Goal: Transaction & Acquisition: Purchase product/service

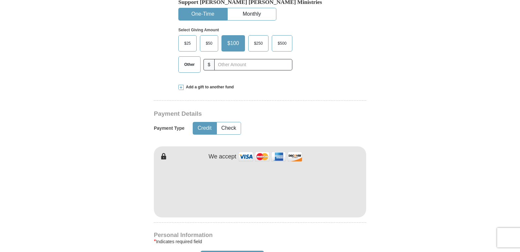
scroll to position [230, 0]
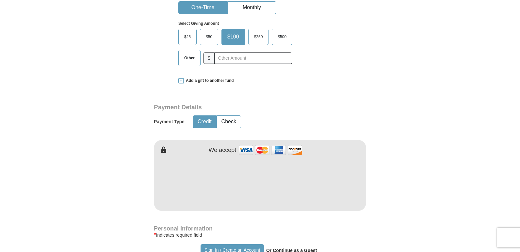
click at [208, 36] on span "$50" at bounding box center [208, 37] width 13 height 10
click at [0, 0] on input "$50" at bounding box center [0, 0] width 0 height 0
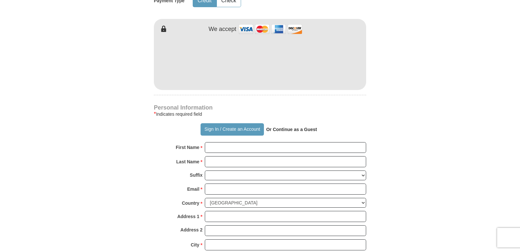
scroll to position [356, 0]
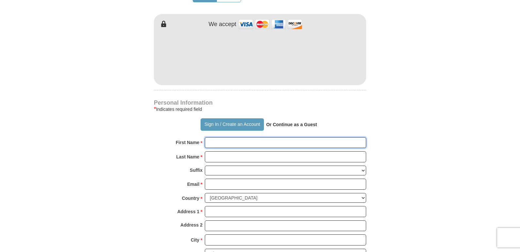
click at [260, 142] on input "First Name *" at bounding box center [285, 142] width 161 height 11
type input "[PERSON_NAME]"
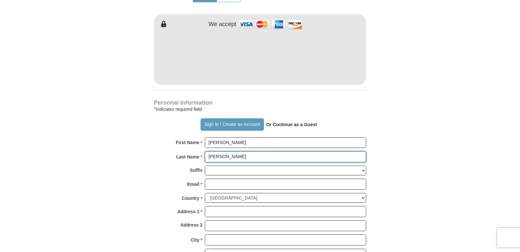
type input "[PERSON_NAME]"
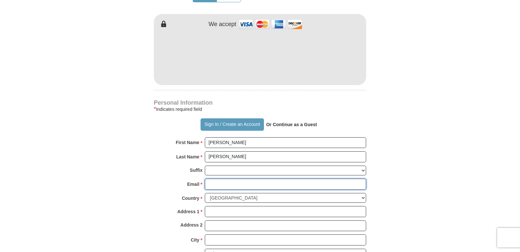
click at [235, 185] on input "Email *" at bounding box center [285, 184] width 161 height 11
type input "[PERSON_NAME][EMAIL_ADDRESS][PERSON_NAME][DOMAIN_NAME]"
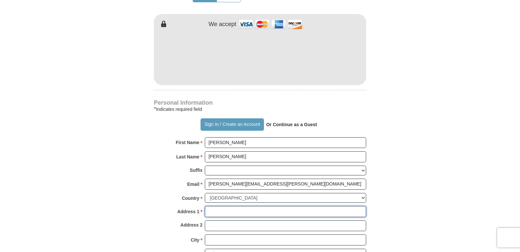
click at [227, 209] on input "Address 1 *" at bounding box center [285, 211] width 161 height 11
type input "PO Box 38082"
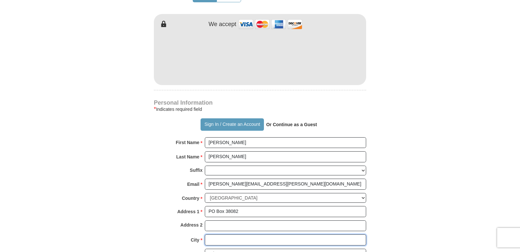
click at [209, 243] on input "City *" at bounding box center [285, 240] width 161 height 11
type input "[US_STATE][GEOGRAPHIC_DATA]"
drag, startPoint x: 520, startPoint y: 117, endPoint x: 517, endPoint y: 139, distance: 22.3
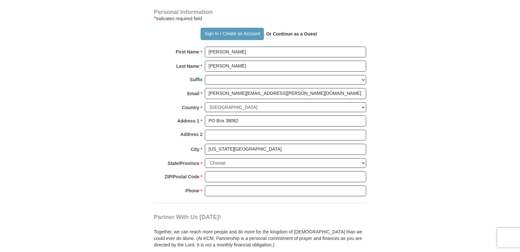
scroll to position [449, 0]
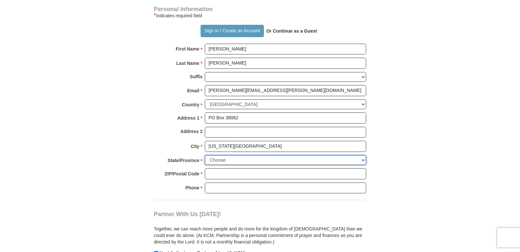
click at [244, 162] on select "Choose [US_STATE] [US_STATE] [US_STATE] [US_STATE] [US_STATE] Armed Forces Amer…" at bounding box center [285, 160] width 161 height 10
select select "CO"
click at [227, 160] on select "Choose [US_STATE] [US_STATE] [US_STATE] [US_STATE] [US_STATE] Armed Forces Amer…" at bounding box center [285, 160] width 161 height 10
click at [219, 178] on input "ZIP/Postal Code *" at bounding box center [285, 174] width 161 height 11
type input "80937"
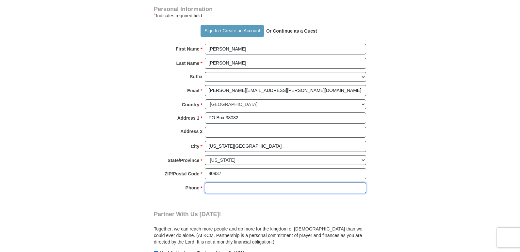
click at [217, 191] on input "Phone * *" at bounding box center [285, 188] width 161 height 11
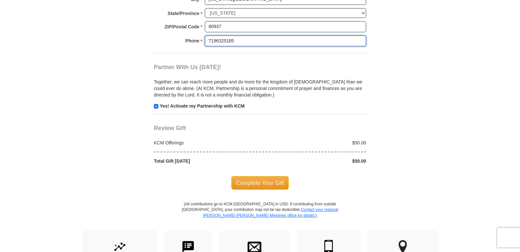
scroll to position [602, 0]
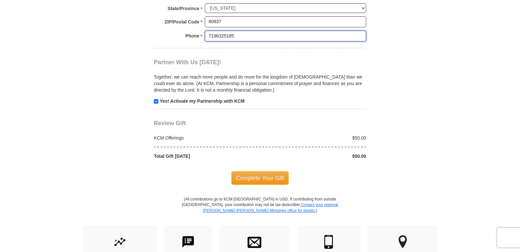
type input "7196325185"
click at [156, 103] on input "checkbox" at bounding box center [156, 101] width 5 height 5
checkbox input "false"
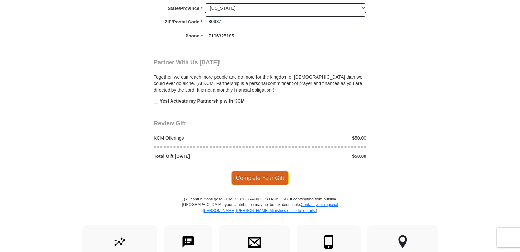
click at [269, 180] on span "Complete Your Gift" at bounding box center [260, 178] width 58 height 14
